Goal: Task Accomplishment & Management: Use online tool/utility

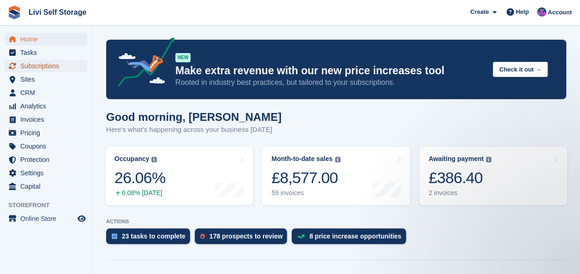
click at [30, 65] on span "Subscriptions" at bounding box center [47, 65] width 55 height 13
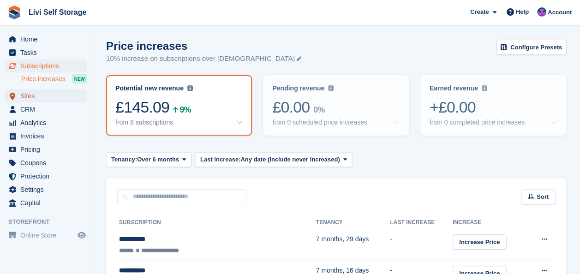
click at [24, 95] on span "Sites" at bounding box center [47, 95] width 55 height 13
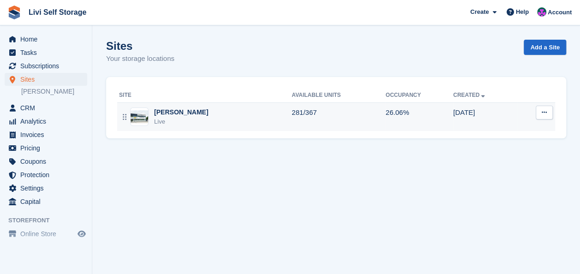
click at [174, 113] on div "[PERSON_NAME]" at bounding box center [181, 112] width 54 height 10
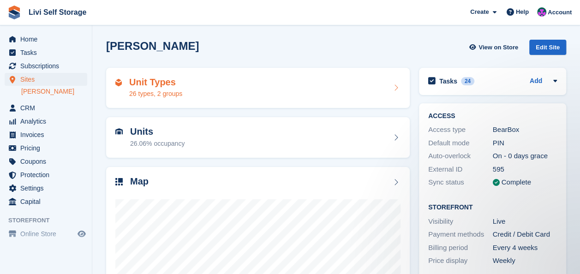
click at [152, 95] on div "26 types, 2 groups" at bounding box center [155, 94] width 53 height 10
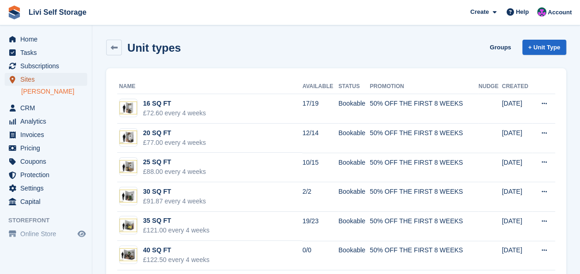
click at [29, 78] on span "Sites" at bounding box center [47, 79] width 55 height 13
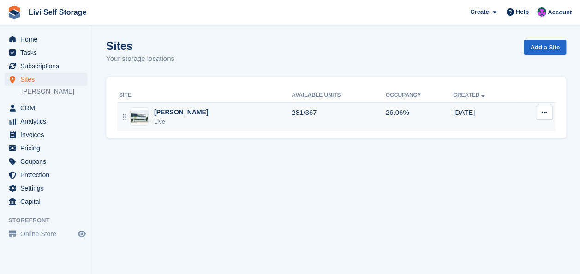
click at [164, 113] on div "[PERSON_NAME]" at bounding box center [181, 112] width 54 height 10
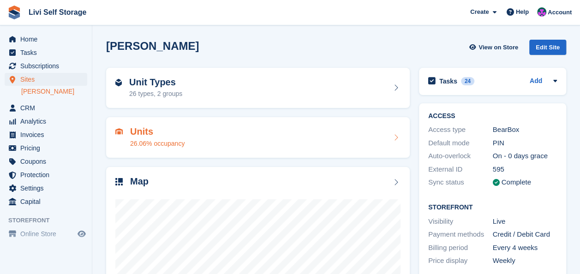
click at [152, 143] on div "26.06% occupancy" at bounding box center [157, 144] width 54 height 10
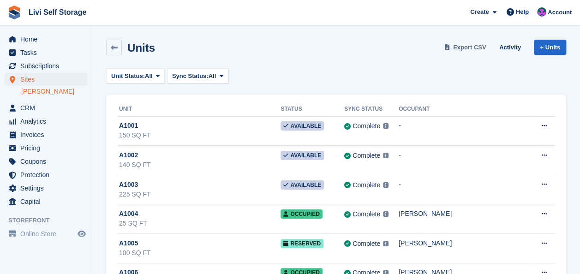
click at [470, 48] on span "Export CSV" at bounding box center [469, 47] width 33 height 9
click at [315, 63] on div "Units Export CSV Activity + Units" at bounding box center [335, 49] width 469 height 29
